Goal: Communication & Community: Answer question/provide support

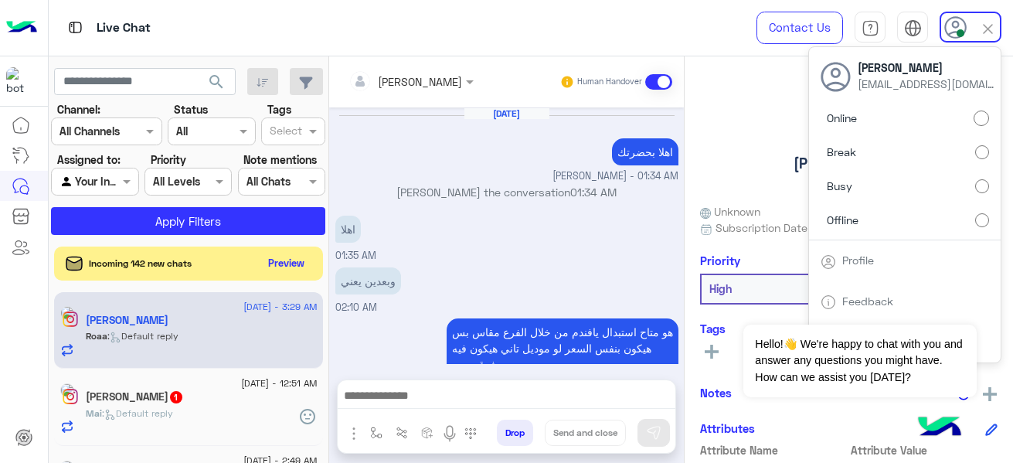
scroll to position [405, 0]
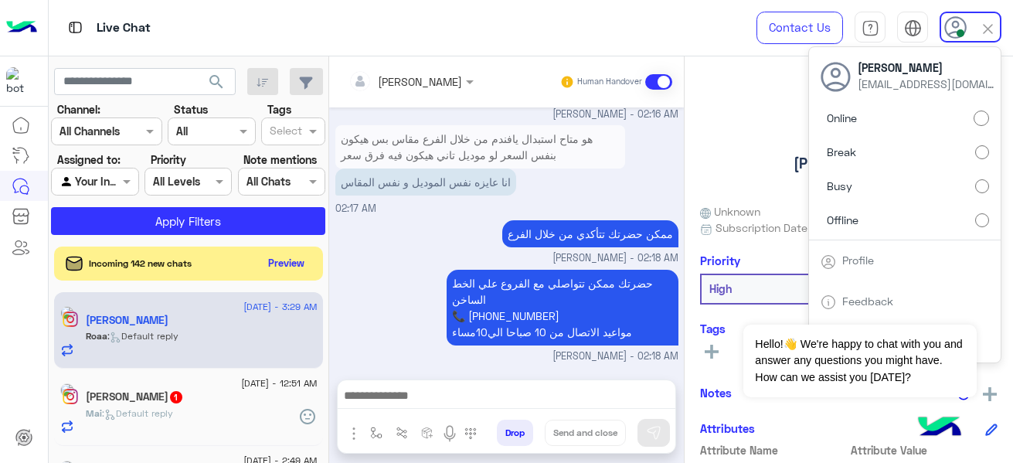
click at [941, 216] on label "Offline" at bounding box center [904, 219] width 168 height 28
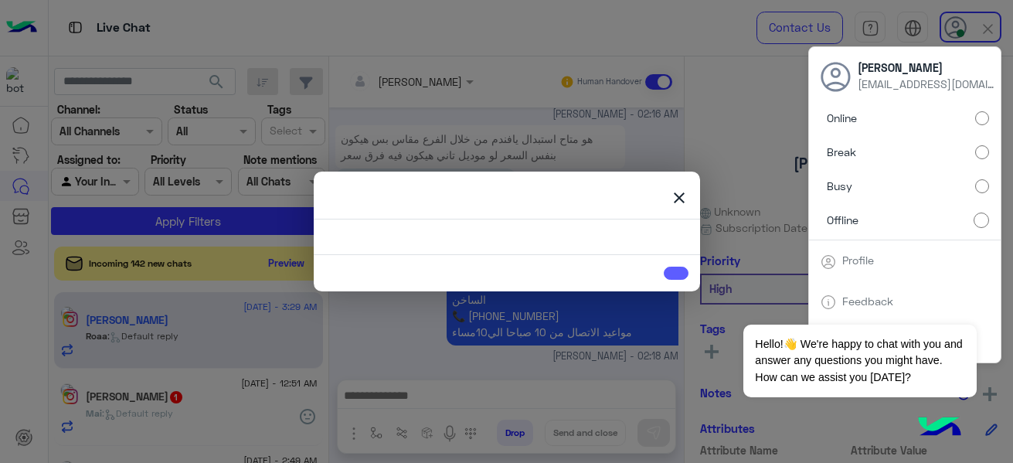
click at [676, 275] on link at bounding box center [675, 272] width 25 height 13
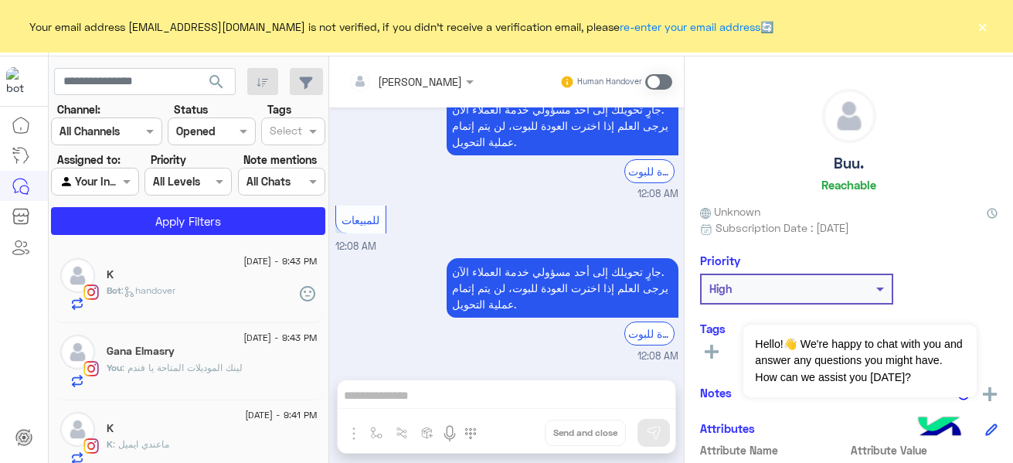
scroll to position [311, 0]
click at [989, 25] on button "×" at bounding box center [981, 26] width 15 height 15
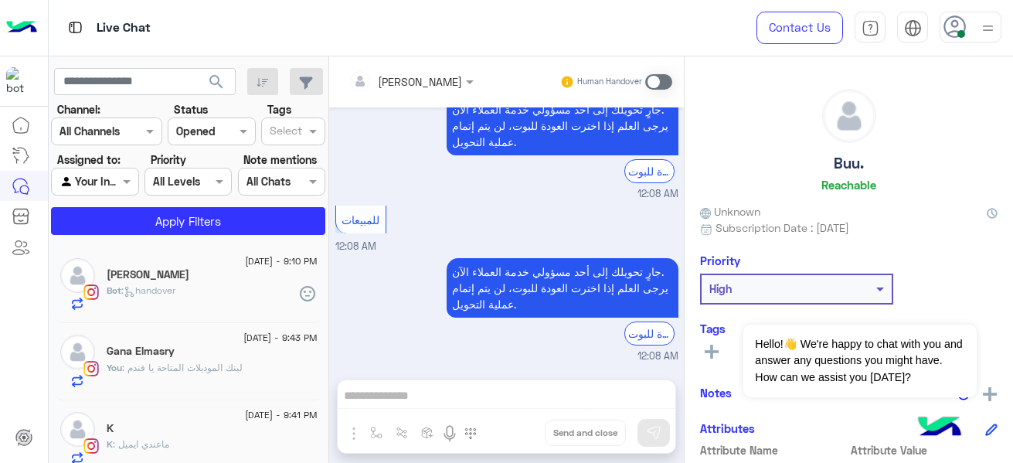
click at [965, 36] on icon at bounding box center [954, 26] width 23 height 23
click at [953, 28] on icon at bounding box center [954, 26] width 23 height 23
drag, startPoint x: 971, startPoint y: 29, endPoint x: 962, endPoint y: 29, distance: 9.3
click at [968, 29] on div at bounding box center [970, 27] width 62 height 31
click at [958, 31] on span at bounding box center [961, 34] width 8 height 8
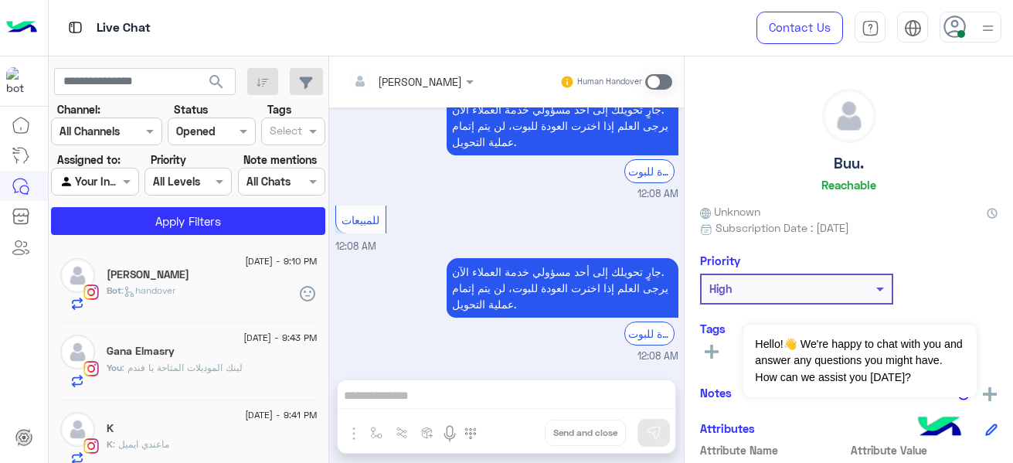
click at [950, 23] on icon at bounding box center [954, 26] width 23 height 23
click at [953, 23] on icon at bounding box center [954, 26] width 23 height 23
click at [958, 25] on icon at bounding box center [954, 26] width 23 height 23
click at [948, 28] on icon at bounding box center [954, 26] width 23 height 23
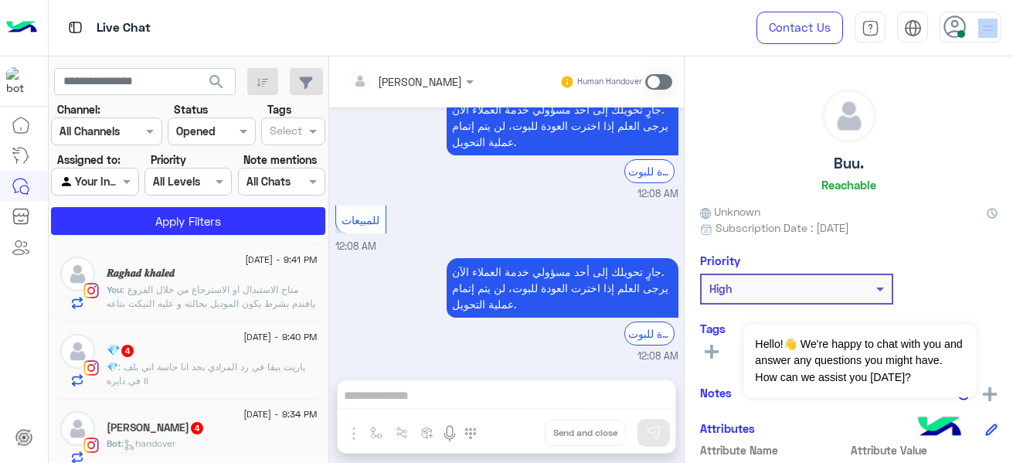
scroll to position [0, 0]
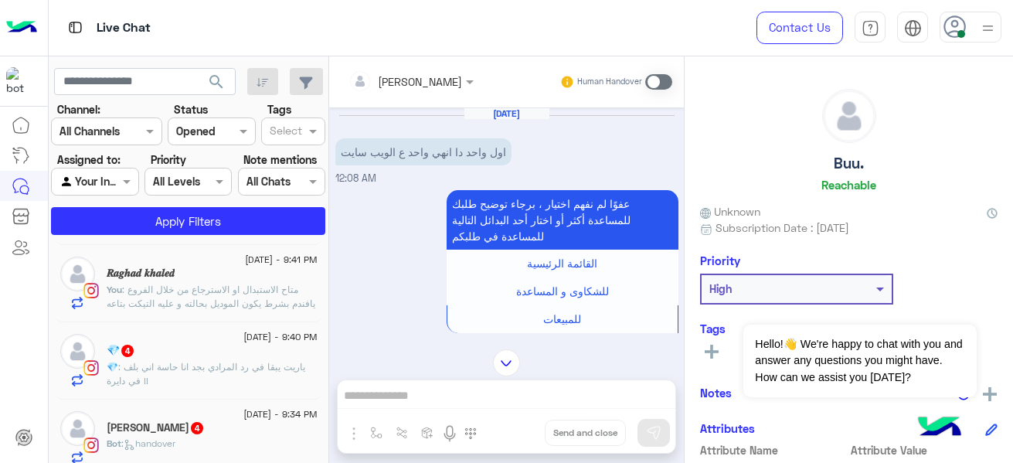
click at [952, 29] on icon at bounding box center [954, 26] width 23 height 23
click at [243, 338] on span "9 September - 9:40 PM" at bounding box center [279, 337] width 73 height 14
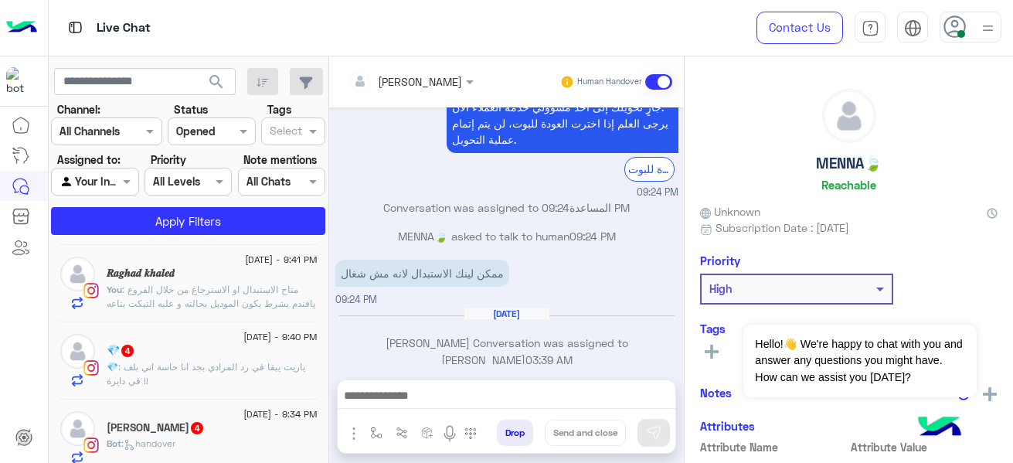
scroll to position [745, 0]
click at [947, 26] on icon at bounding box center [954, 26] width 23 height 23
click at [958, 29] on icon at bounding box center [954, 26] width 23 height 23
click at [952, 32] on use at bounding box center [954, 26] width 22 height 22
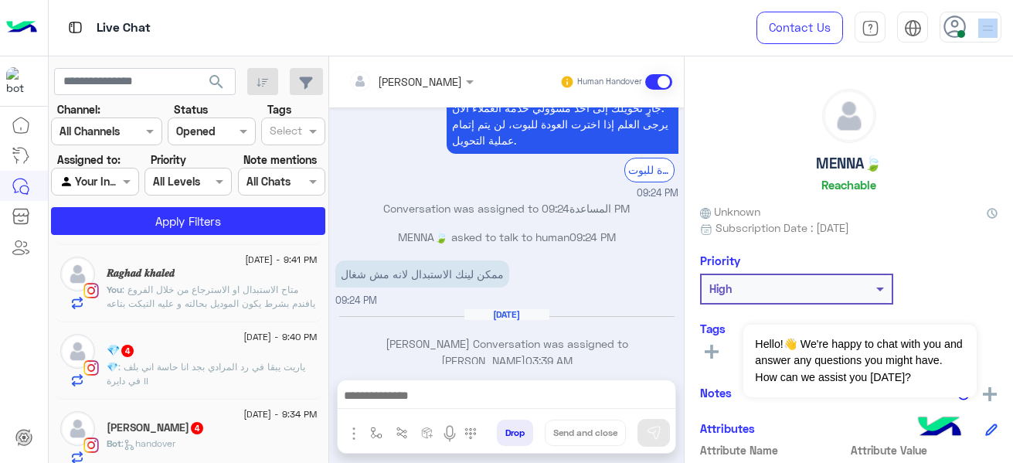
click at [952, 32] on use at bounding box center [954, 26] width 22 height 22
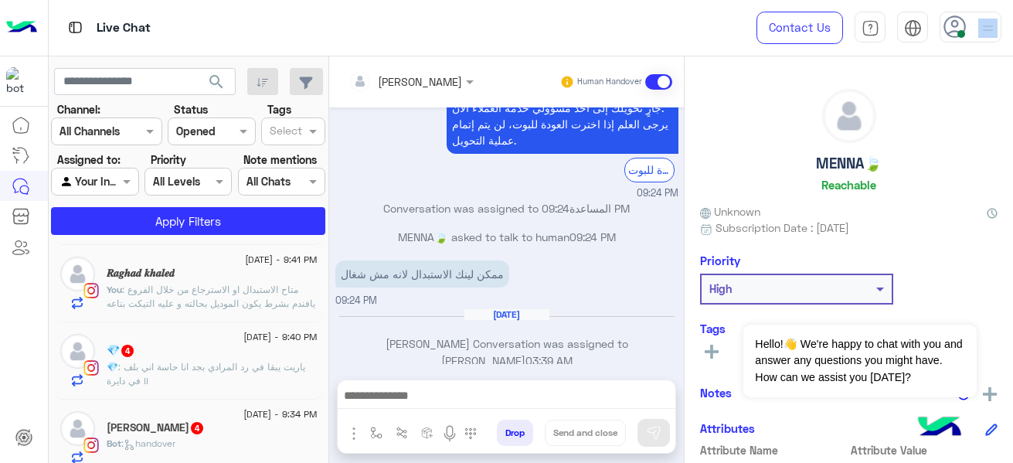
click at [952, 32] on use at bounding box center [954, 26] width 22 height 22
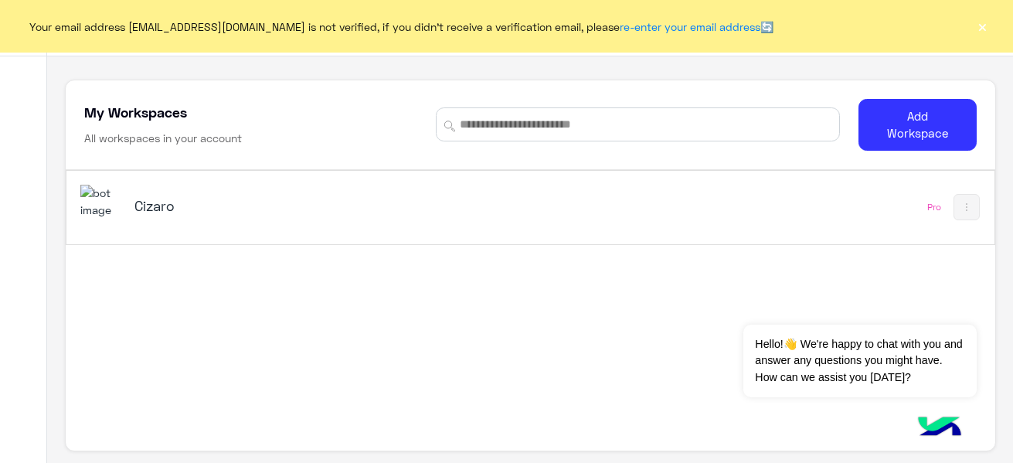
click at [981, 29] on button "×" at bounding box center [981, 26] width 15 height 15
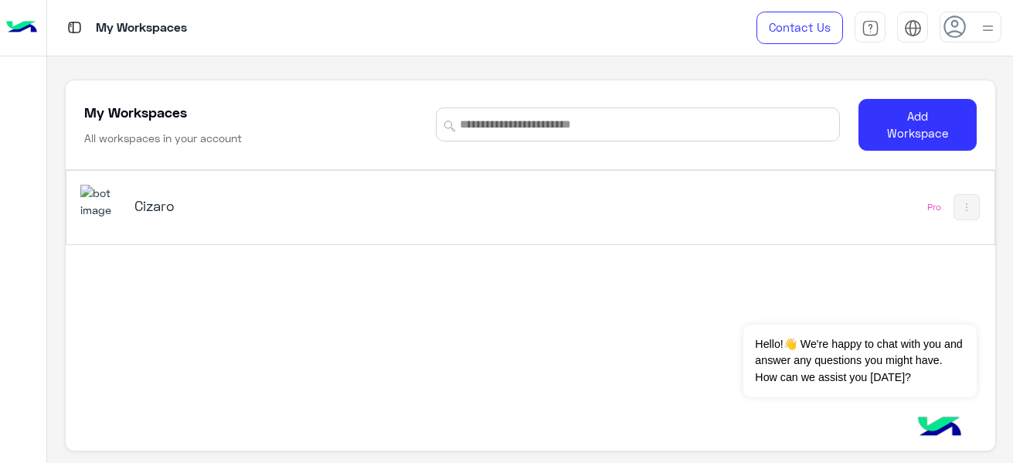
click at [162, 206] on h5 "Cizaro" at bounding box center [296, 205] width 324 height 19
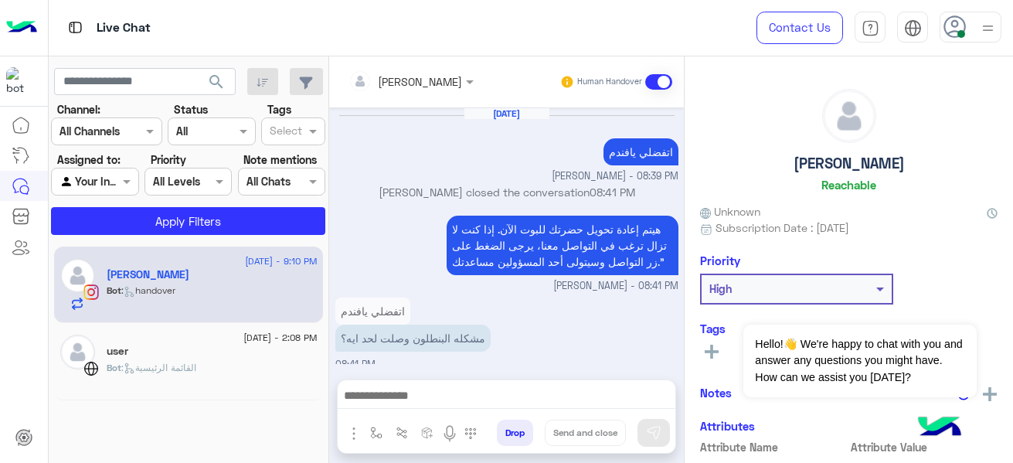
scroll to position [447, 0]
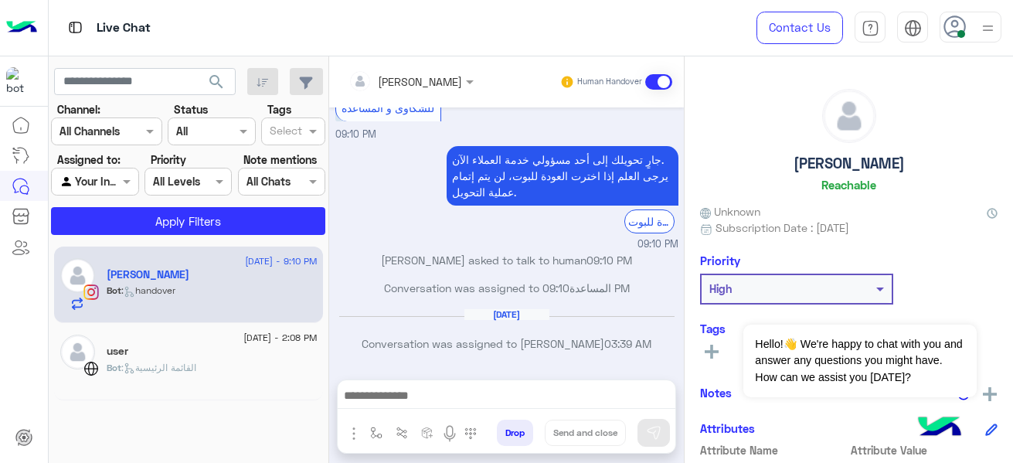
click at [945, 17] on icon at bounding box center [954, 26] width 23 height 23
